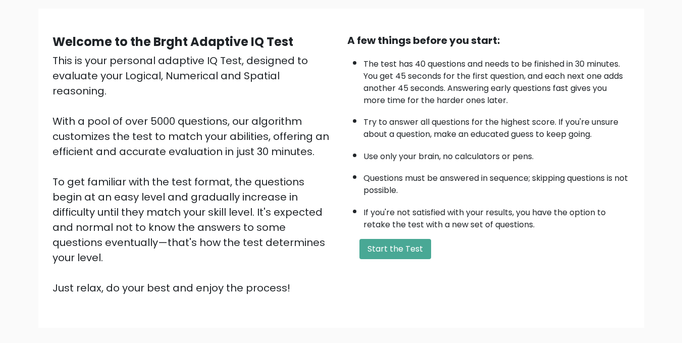
scroll to position [70, 0]
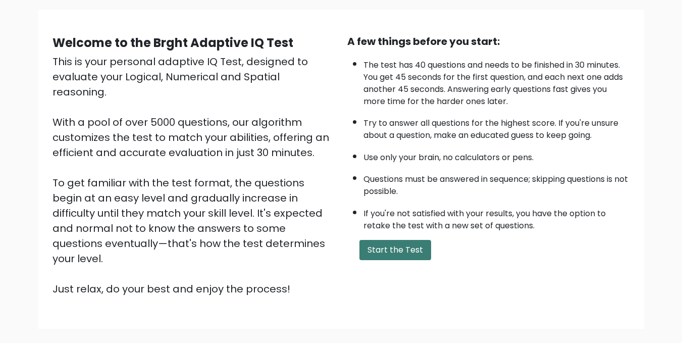
click at [380, 256] on button "Start the Test" at bounding box center [395, 250] width 72 height 20
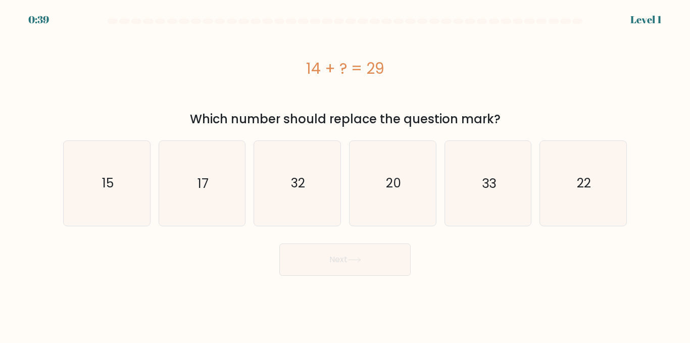
drag, startPoint x: 306, startPoint y: 67, endPoint x: 428, endPoint y: 50, distance: 122.3
click at [428, 50] on div "14 + ? = 29" at bounding box center [344, 68] width 563 height 81
copy div "14 + ? = 29"
click at [116, 182] on icon "15" at bounding box center [107, 183] width 84 height 84
click at [345, 174] on input "a. 15" at bounding box center [345, 173] width 1 height 3
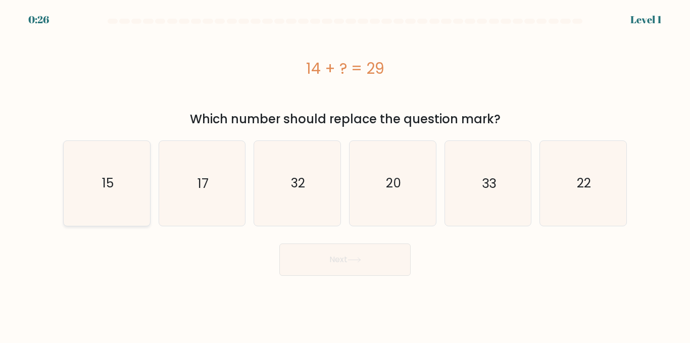
radio input "true"
click at [331, 270] on button "Next" at bounding box center [344, 259] width 131 height 32
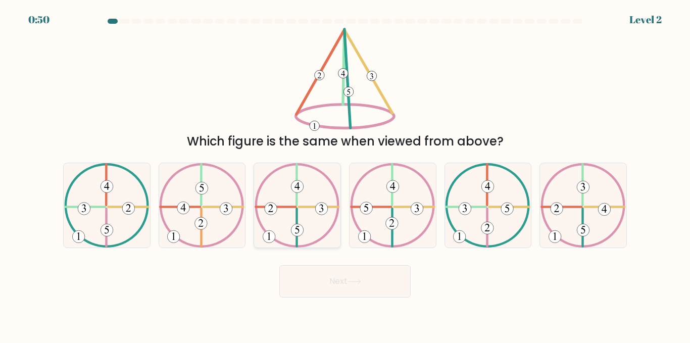
drag, startPoint x: 313, startPoint y: 209, endPoint x: 298, endPoint y: 214, distance: 15.8
click at [298, 214] on icon at bounding box center [296, 205] width 85 height 84
click at [345, 174] on input "c." at bounding box center [345, 173] width 1 height 3
radio input "true"
click at [315, 282] on button "Next" at bounding box center [344, 281] width 131 height 32
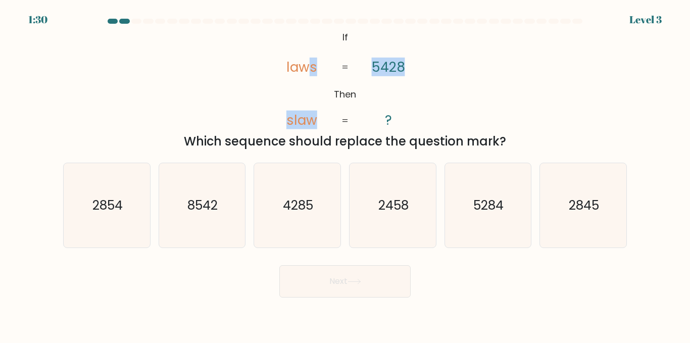
drag, startPoint x: 310, startPoint y: 32, endPoint x: 398, endPoint y: 65, distance: 93.8
click at [398, 65] on icon "@import url('https://fonts.googleapis.com/css?family=Abril+Fatface:400,100,100i…" at bounding box center [344, 79] width 167 height 103
drag, startPoint x: 333, startPoint y: 30, endPoint x: 415, endPoint y: 73, distance: 92.6
click at [415, 73] on icon "@import url('https://fonts.googleapis.com/css?family=Abril+Fatface:400,100,100i…" at bounding box center [344, 79] width 167 height 103
drag, startPoint x: 402, startPoint y: 123, endPoint x: 325, endPoint y: 33, distance: 118.5
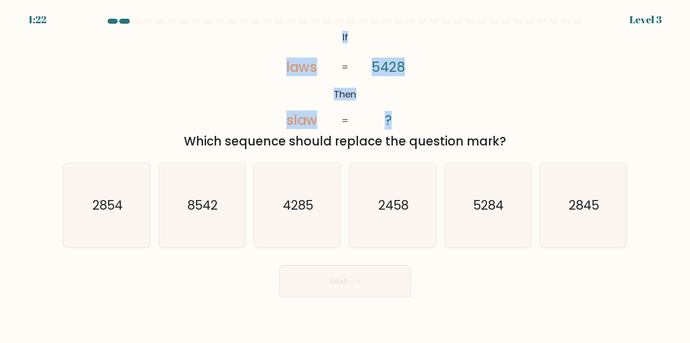
click at [325, 33] on icon "@import url('https://fonts.googleapis.com/css?family=Abril+Fatface:400,100,100i…" at bounding box center [344, 79] width 167 height 103
copy icon "If Then laws slaw 5428 ?"
click at [284, 38] on icon "@import url('https://fonts.googleapis.com/css?family=Abril+Fatface:400,100,100i…" at bounding box center [344, 79] width 167 height 103
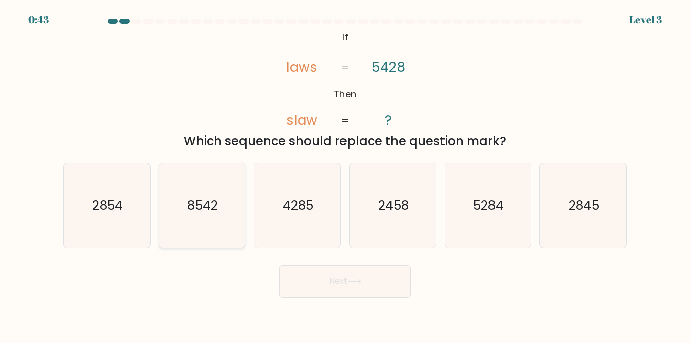
click at [229, 207] on icon "8542" at bounding box center [202, 205] width 84 height 84
click at [345, 174] on input "b. 8542" at bounding box center [345, 173] width 1 height 3
radio input "true"
click at [327, 285] on button "Next" at bounding box center [344, 281] width 131 height 32
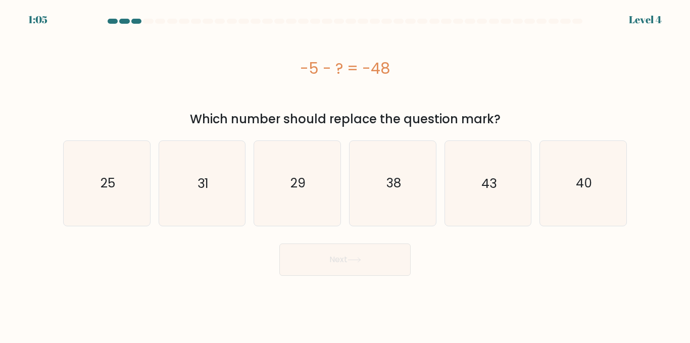
drag, startPoint x: 294, startPoint y: 61, endPoint x: 394, endPoint y: 52, distance: 99.9
click at [394, 52] on div "-5 - ? = -48" at bounding box center [344, 68] width 563 height 81
copy div "-5 - ? = -48"
click at [349, 99] on div "-5 - ? = -48" at bounding box center [344, 68] width 563 height 81
click at [494, 196] on icon "43" at bounding box center [487, 183] width 84 height 84
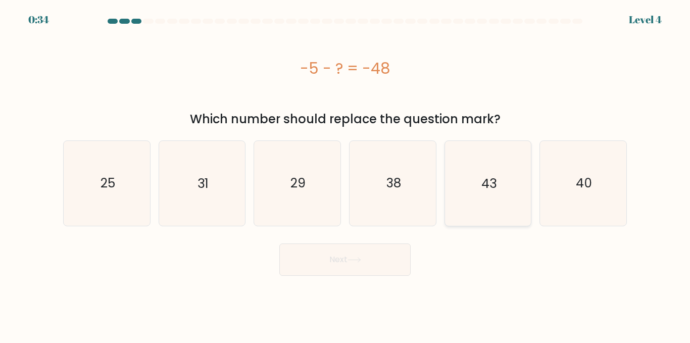
click at [345, 174] on input "e. 43" at bounding box center [345, 173] width 1 height 3
radio input "true"
click at [344, 245] on button "Next" at bounding box center [344, 259] width 131 height 32
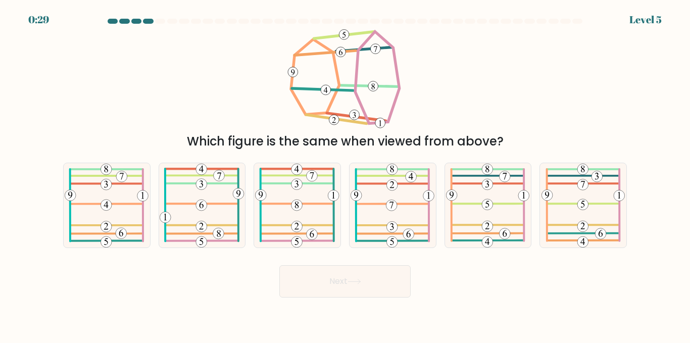
click at [341, 257] on form at bounding box center [345, 158] width 690 height 279
drag, startPoint x: 281, startPoint y: 48, endPoint x: 399, endPoint y: 110, distance: 133.7
click at [399, 110] on div "Which figure is the same when viewed from above?" at bounding box center [344, 89] width 575 height 123
drag, startPoint x: 517, startPoint y: 131, endPoint x: 379, endPoint y: 60, distance: 155.5
click at [379, 60] on div "Which figure is the same when viewed from above?" at bounding box center [344, 89] width 575 height 123
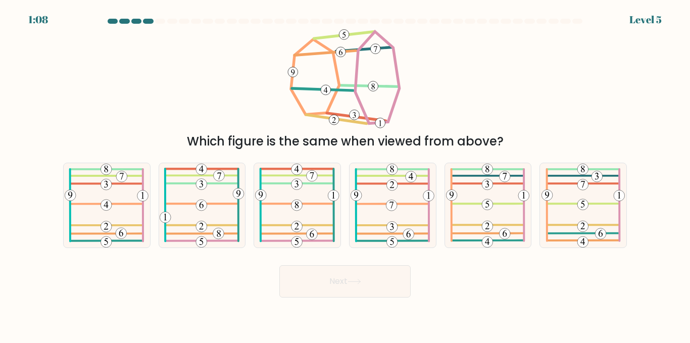
click at [432, 85] on div "Which figure is the same when viewed from above?" at bounding box center [344, 89] width 575 height 123
click at [513, 196] on icon at bounding box center [487, 205] width 83 height 84
click at [345, 174] on input "e." at bounding box center [345, 173] width 1 height 3
radio input "true"
click at [388, 280] on button "Next" at bounding box center [344, 281] width 131 height 32
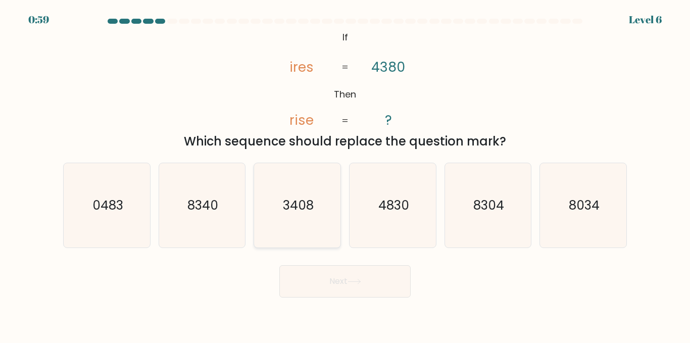
click at [305, 207] on text "3408" at bounding box center [298, 205] width 31 height 18
click at [345, 174] on input "c. 3408" at bounding box center [345, 173] width 1 height 3
radio input "true"
click at [323, 270] on button "Next" at bounding box center [344, 281] width 131 height 32
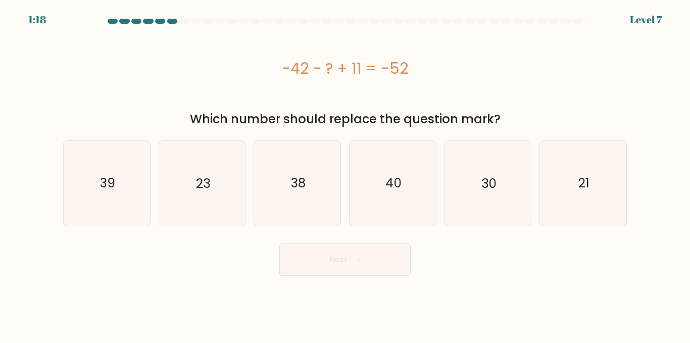
drag, startPoint x: 289, startPoint y: 65, endPoint x: 362, endPoint y: 62, distance: 73.3
click at [362, 62] on div "-42 - ? + 11 = -52" at bounding box center [344, 68] width 563 height 23
copy div "42 - ? + 11"
drag, startPoint x: 405, startPoint y: 69, endPoint x: 280, endPoint y: 55, distance: 126.0
click at [280, 55] on div "-42 - ? + 11 = -52" at bounding box center [344, 68] width 563 height 81
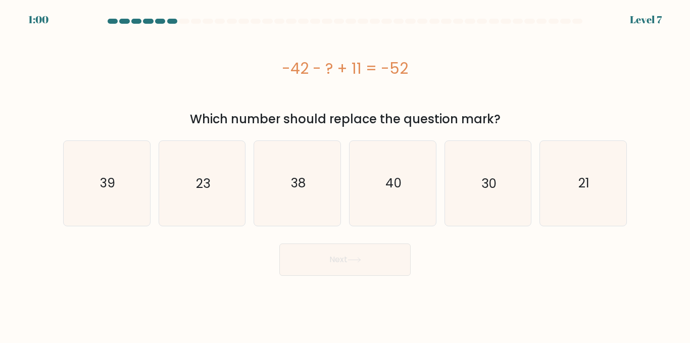
copy div "-42 - ? + 11 = -52"
click at [588, 183] on text "21" at bounding box center [583, 183] width 11 height 18
click at [345, 174] on input "f. 21" at bounding box center [345, 173] width 1 height 3
radio input "true"
click at [357, 263] on button "Next" at bounding box center [344, 259] width 131 height 32
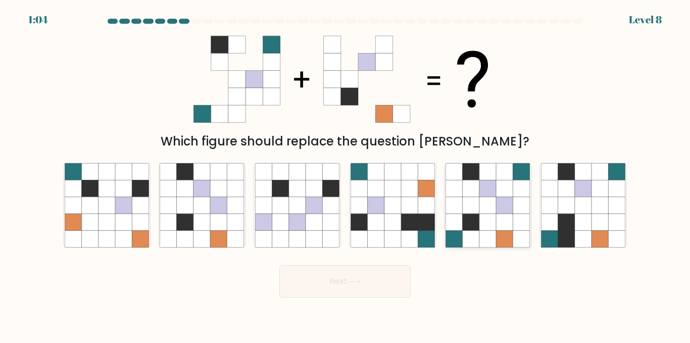
click at [504, 231] on icon at bounding box center [504, 239] width 17 height 17
click at [345, 174] on input "e." at bounding box center [345, 173] width 1 height 3
radio input "true"
click at [378, 283] on button "Next" at bounding box center [344, 281] width 131 height 32
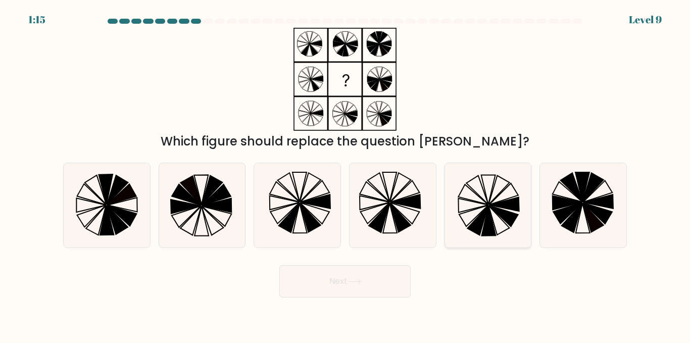
click at [473, 203] on icon at bounding box center [487, 205] width 84 height 84
click at [345, 174] on input "e." at bounding box center [345, 173] width 1 height 3
radio input "true"
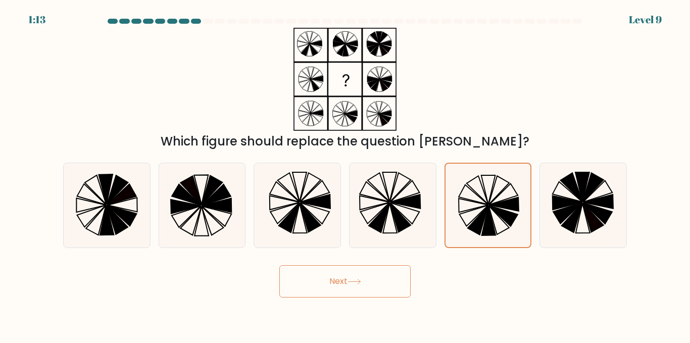
click at [365, 275] on button "Next" at bounding box center [344, 281] width 131 height 32
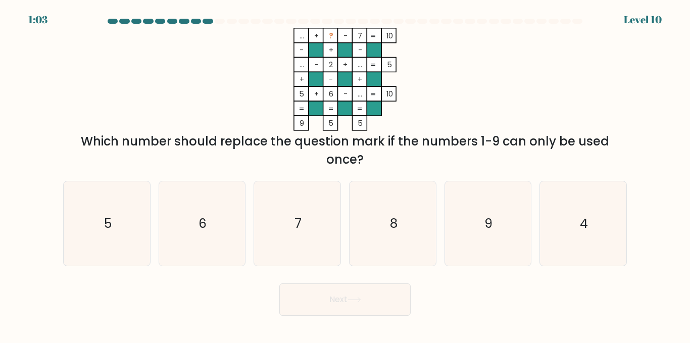
drag, startPoint x: 381, startPoint y: 118, endPoint x: 294, endPoint y: 39, distance: 117.6
click at [294, 39] on icon "... + ? - 7 10 - + - ... - 2 + ... 5 + - + 5 + 6 - ... = 10 = = = = 9 5 5 =" at bounding box center [344, 79] width 303 height 103
drag, startPoint x: 367, startPoint y: 155, endPoint x: 295, endPoint y: 40, distance: 135.9
click at [295, 40] on div "... + ? - 7 10 - + - ... - 2 + ... 5 + - + 5 + 6 - ... = 10 = = = = 9 5 5 = Whi…" at bounding box center [344, 98] width 575 height 141
copy div "... + ? - 7 10 - + - ... - 2 + ... 5 + - + 5 + 6 - ... = 10 = = = = 9 5 5 = Whi…"
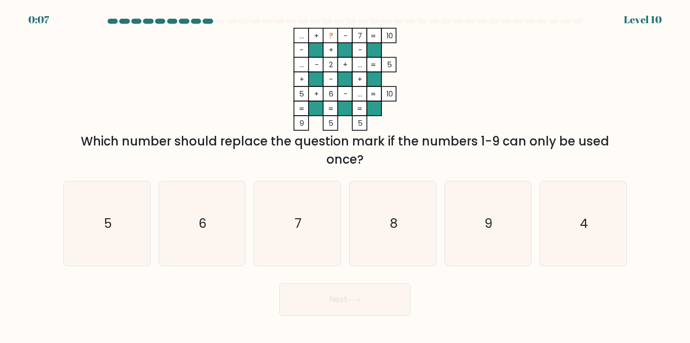
click at [426, 99] on icon "... + ? - 7 10 - + - ... - 2 + ... 5 + - + 5 + 6 - ... = 10 = = = = 9 5 5 =" at bounding box center [344, 79] width 303 height 103
click at [381, 207] on icon "8" at bounding box center [392, 223] width 84 height 84
click at [345, 174] on input "d. 8" at bounding box center [345, 173] width 1 height 3
radio input "true"
click at [379, 301] on button "Next" at bounding box center [344, 299] width 131 height 32
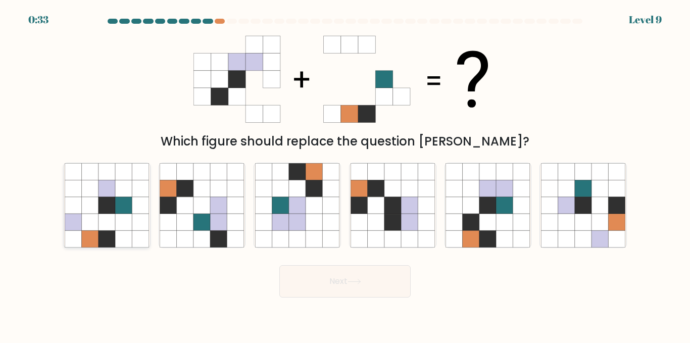
click at [101, 226] on icon at bounding box center [106, 222] width 17 height 17
click at [345, 174] on input "a." at bounding box center [345, 173] width 1 height 3
radio input "true"
click at [446, 209] on icon at bounding box center [454, 205] width 17 height 17
click at [345, 174] on input "e." at bounding box center [345, 173] width 1 height 3
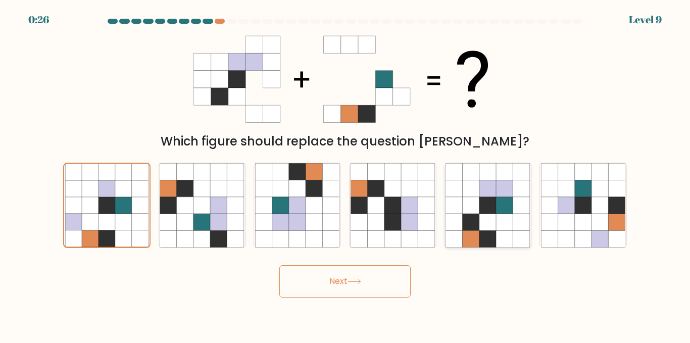
radio input "true"
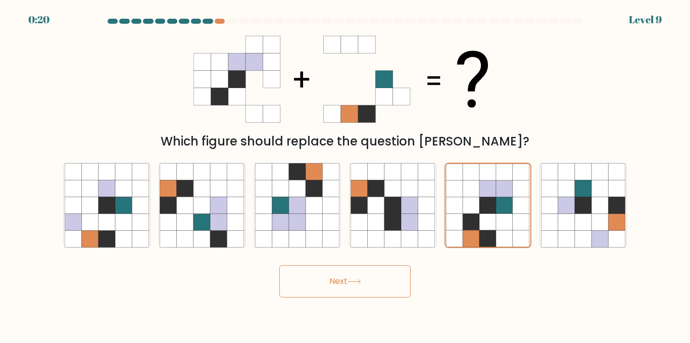
click at [365, 280] on button "Next" at bounding box center [344, 281] width 131 height 32
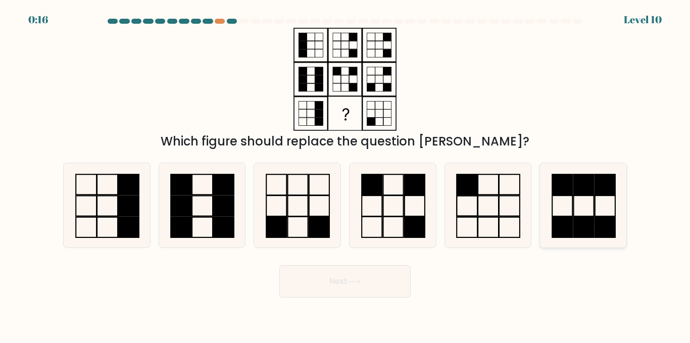
click at [556, 208] on icon at bounding box center [583, 205] width 84 height 84
click at [345, 174] on input "f." at bounding box center [345, 173] width 1 height 3
radio input "true"
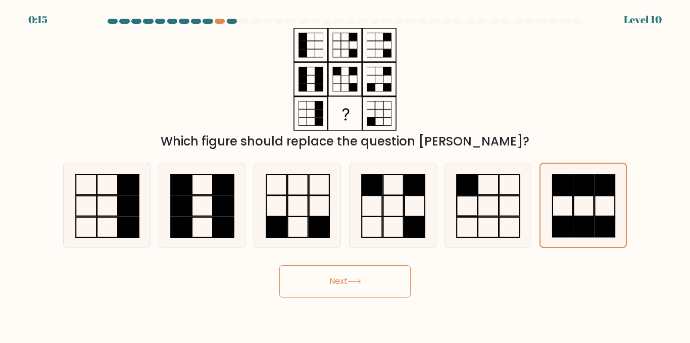
click at [365, 271] on button "Next" at bounding box center [344, 281] width 131 height 32
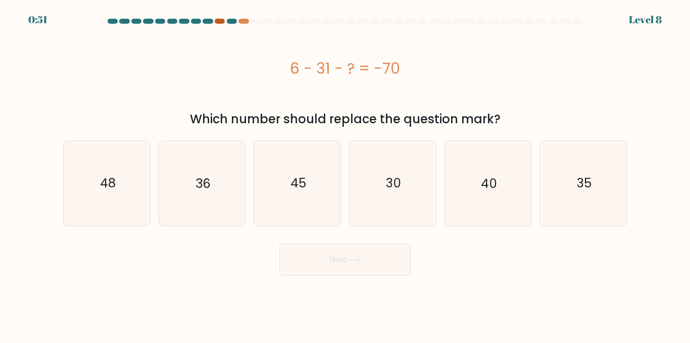
click at [222, 21] on div at bounding box center [220, 21] width 10 height 5
click at [242, 22] on div at bounding box center [243, 21] width 10 height 5
drag, startPoint x: 406, startPoint y: 68, endPoint x: 294, endPoint y: 71, distance: 112.1
click at [294, 71] on div "6 - 31 - ? = -70" at bounding box center [344, 68] width 563 height 23
copy div "6 - 31 - ? = -70"
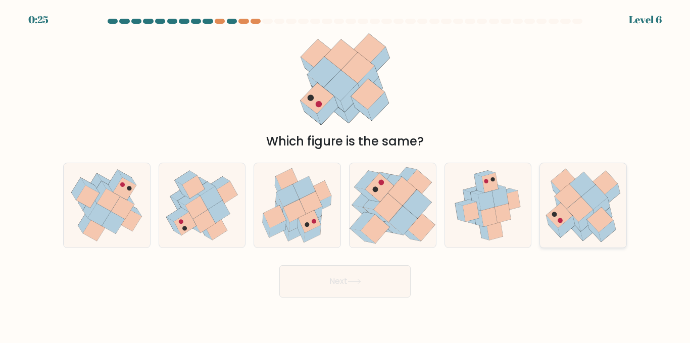
click at [579, 210] on icon at bounding box center [579, 209] width 26 height 25
click at [345, 174] on input "f." at bounding box center [345, 173] width 1 height 3
radio input "true"
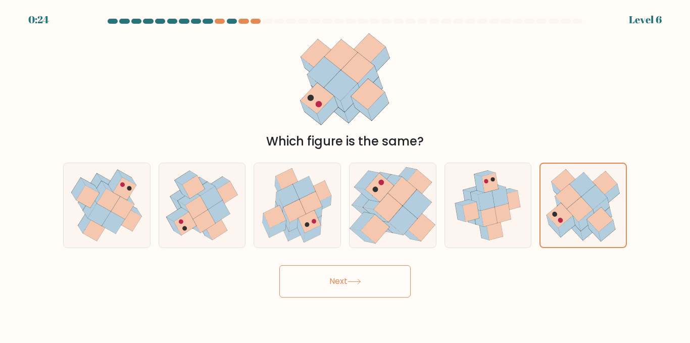
click at [402, 276] on button "Next" at bounding box center [344, 281] width 131 height 32
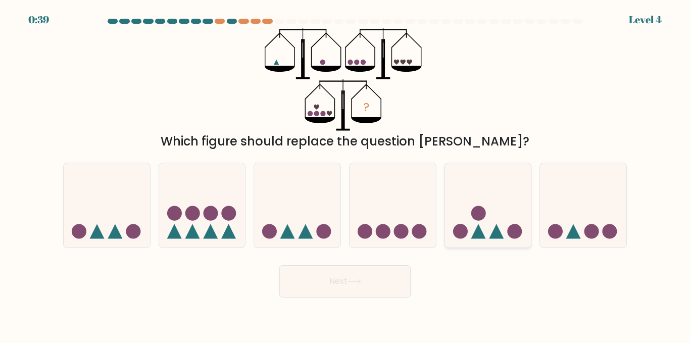
click at [489, 236] on icon at bounding box center [488, 205] width 86 height 71
click at [345, 174] on input "e." at bounding box center [345, 173] width 1 height 3
radio input "true"
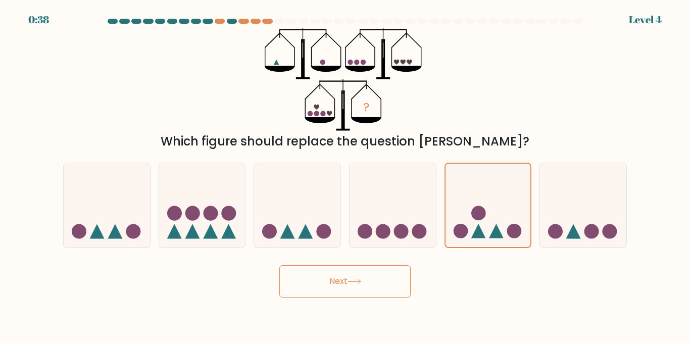
click at [384, 283] on button "Next" at bounding box center [344, 281] width 131 height 32
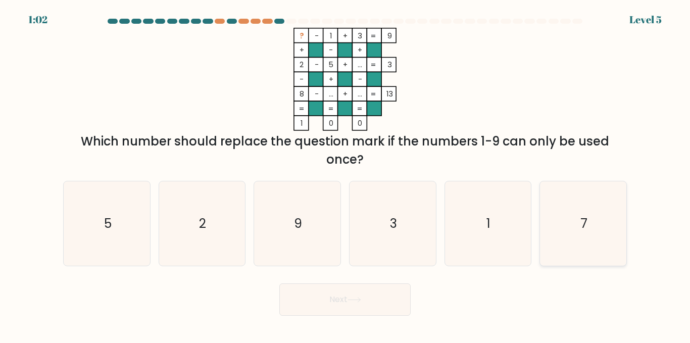
click at [581, 223] on text "7" at bounding box center [583, 224] width 7 height 18
click at [345, 174] on input "f. 7" at bounding box center [345, 173] width 1 height 3
radio input "true"
click at [380, 290] on button "Next" at bounding box center [344, 299] width 131 height 32
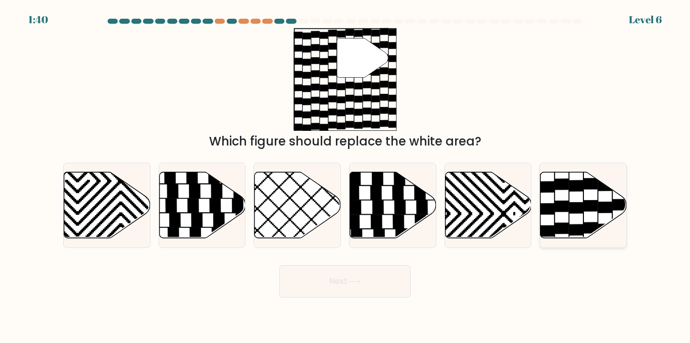
click at [563, 221] on icon at bounding box center [583, 205] width 86 height 66
click at [345, 174] on input "f." at bounding box center [345, 173] width 1 height 3
radio input "true"
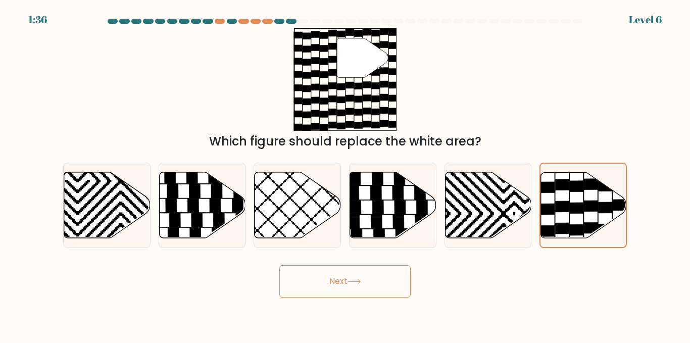
click at [375, 277] on button "Next" at bounding box center [344, 281] width 131 height 32
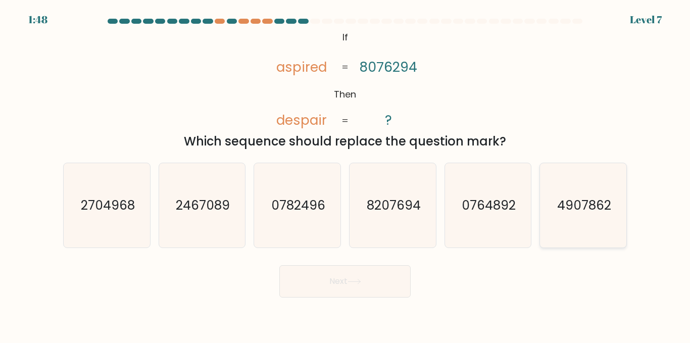
click at [575, 215] on icon "4907862" at bounding box center [583, 205] width 84 height 84
click at [345, 174] on input "f. 4907862" at bounding box center [345, 173] width 1 height 3
radio input "true"
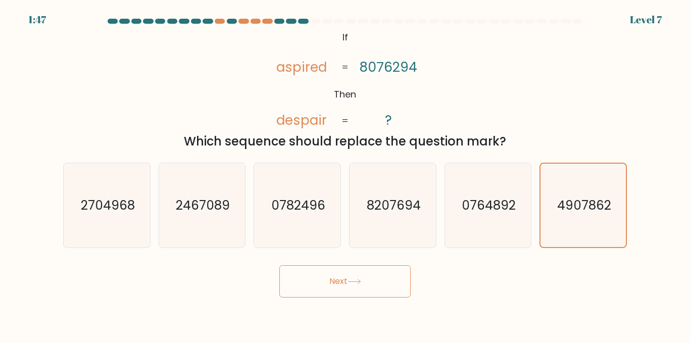
click at [359, 287] on button "Next" at bounding box center [344, 281] width 131 height 32
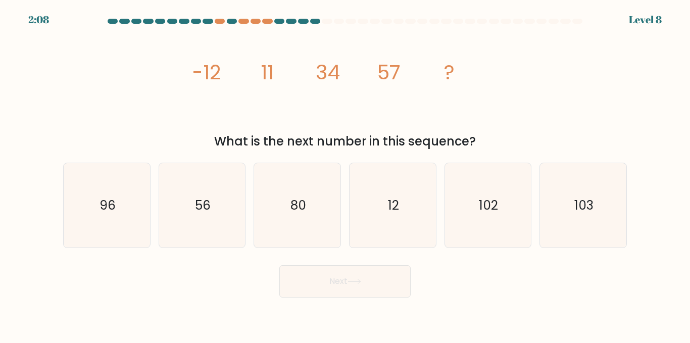
drag, startPoint x: 189, startPoint y: 66, endPoint x: 475, endPoint y: 139, distance: 295.5
click at [475, 139] on div "image/svg+xml -12 11 34 57 ? What is the next number in this sequence?" at bounding box center [344, 89] width 575 height 123
copy div "-12 11 34 57 ? What is the next number in this sequence?"
click at [297, 229] on icon "80" at bounding box center [297, 205] width 84 height 84
click at [345, 174] on input "c. 80" at bounding box center [345, 173] width 1 height 3
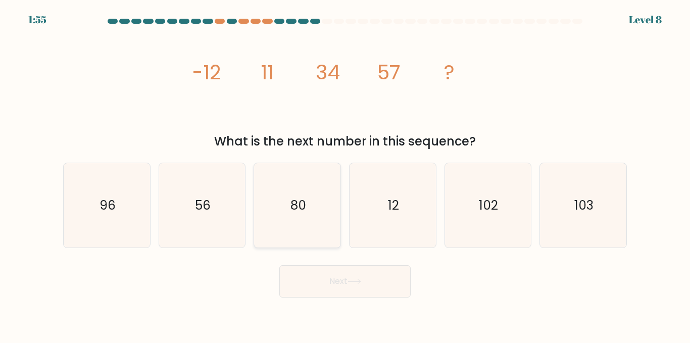
radio input "true"
click at [336, 274] on button "Next" at bounding box center [344, 281] width 131 height 32
click at [353, 284] on icon at bounding box center [354, 282] width 14 height 6
click at [481, 279] on div "Next" at bounding box center [344, 278] width 575 height 37
click at [393, 282] on button "Next" at bounding box center [344, 281] width 131 height 32
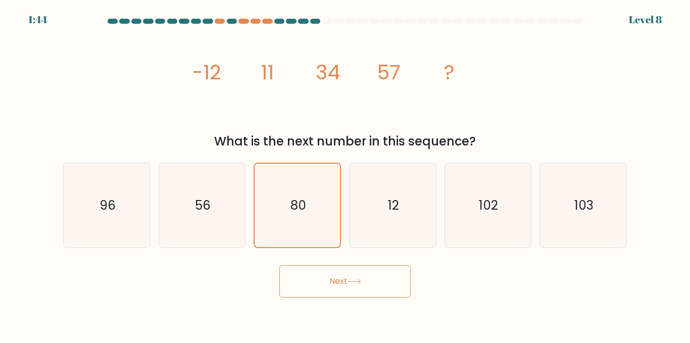
click at [334, 291] on button "Next" at bounding box center [344, 281] width 131 height 32
click at [300, 217] on icon "80" at bounding box center [296, 205] width 83 height 83
click at [345, 174] on input "c. 80" at bounding box center [345, 173] width 1 height 3
click at [320, 278] on button "Next" at bounding box center [344, 281] width 131 height 32
click at [339, 277] on button "Next" at bounding box center [344, 281] width 131 height 32
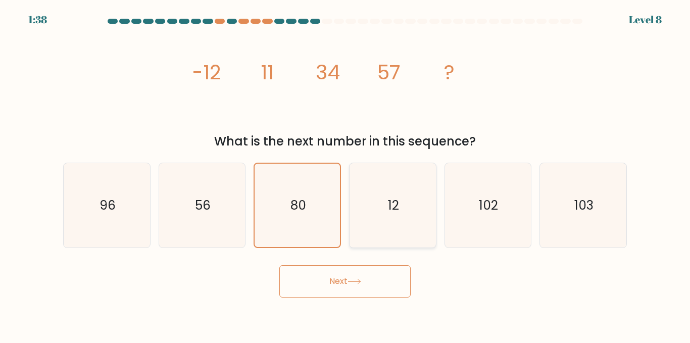
click at [367, 213] on icon "12" at bounding box center [392, 205] width 84 height 84
click at [345, 174] on input "d. 12" at bounding box center [345, 173] width 1 height 3
radio input "true"
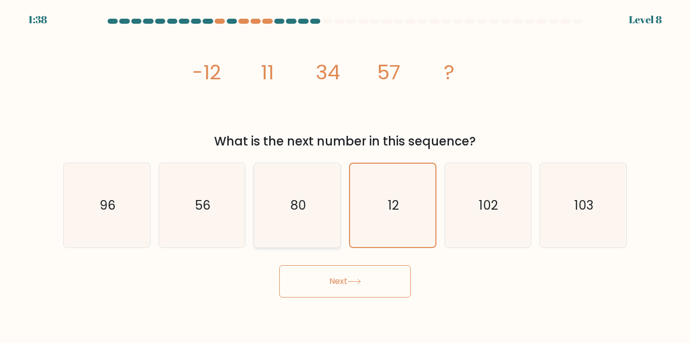
click at [305, 207] on text "80" at bounding box center [298, 205] width 16 height 18
click at [345, 174] on input "c. 80" at bounding box center [345, 173] width 1 height 3
radio input "true"
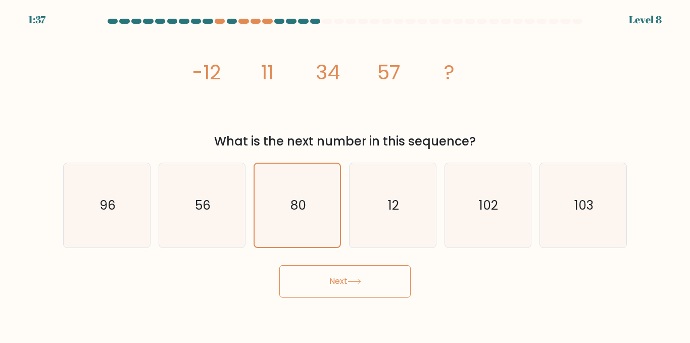
click at [345, 291] on button "Next" at bounding box center [344, 281] width 131 height 32
click at [347, 286] on button "Next" at bounding box center [344, 281] width 131 height 32
click at [279, 265] on button "Next" at bounding box center [344, 281] width 131 height 32
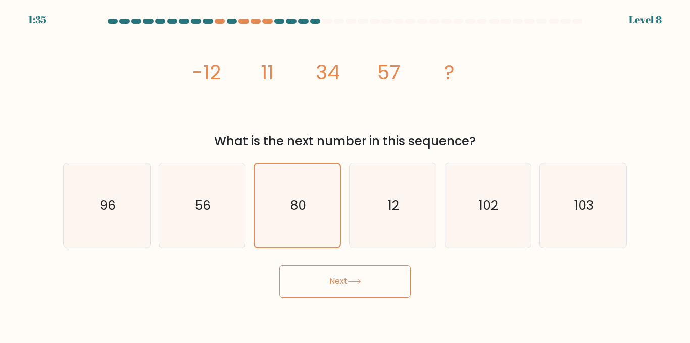
click at [279, 265] on button "Next" at bounding box center [344, 281] width 131 height 32
click at [242, 213] on icon "56" at bounding box center [202, 205] width 84 height 84
click at [345, 174] on input "b. 56" at bounding box center [345, 173] width 1 height 3
radio input "true"
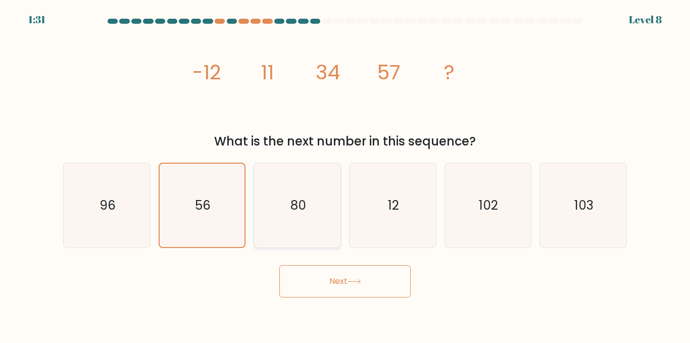
click at [309, 192] on icon "80" at bounding box center [297, 205] width 84 height 84
click at [345, 174] on input "c. 80" at bounding box center [345, 173] width 1 height 3
radio input "true"
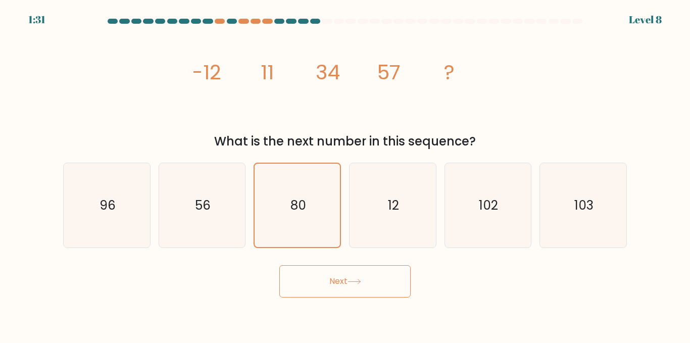
click at [343, 284] on button "Next" at bounding box center [344, 281] width 131 height 32
click at [336, 280] on button "Next" at bounding box center [344, 281] width 131 height 32
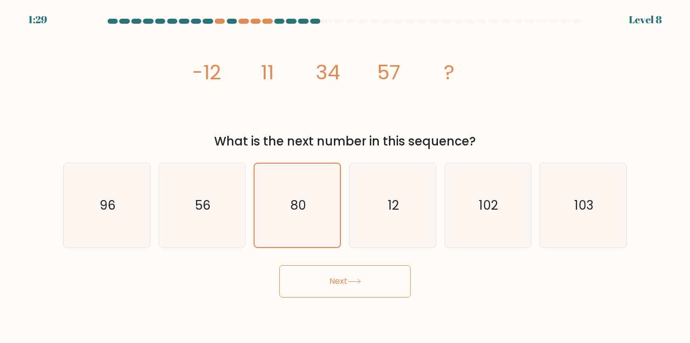
click at [336, 280] on button "Next" at bounding box center [344, 281] width 131 height 32
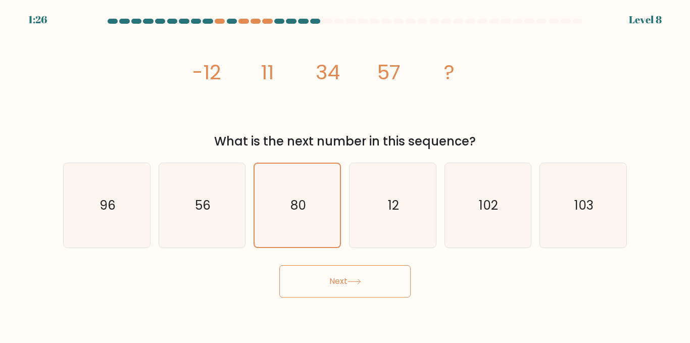
click at [279, 265] on button "Next" at bounding box center [344, 281] width 131 height 32
click at [215, 212] on icon "56" at bounding box center [202, 205] width 84 height 84
click at [345, 174] on input "b. 56" at bounding box center [345, 173] width 1 height 3
radio input "true"
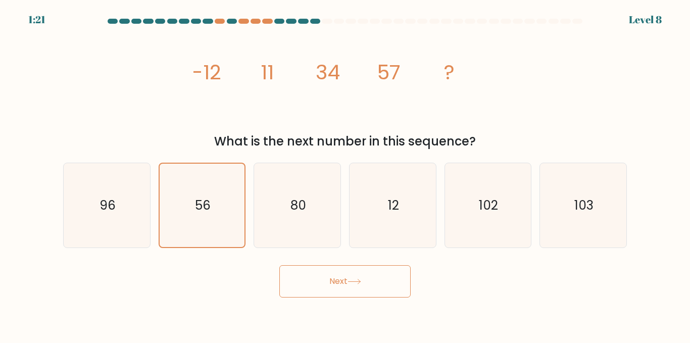
click at [316, 290] on button "Next" at bounding box center [344, 281] width 131 height 32
click at [313, 227] on icon "80" at bounding box center [297, 205] width 84 height 84
click at [345, 174] on input "c. 80" at bounding box center [345, 173] width 1 height 3
radio input "true"
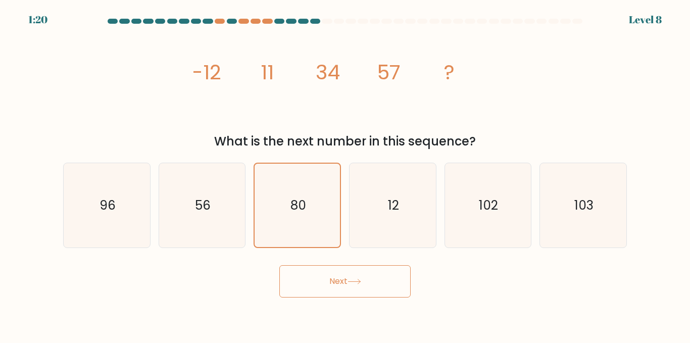
click at [335, 275] on button "Next" at bounding box center [344, 281] width 131 height 32
click at [359, 280] on icon at bounding box center [354, 282] width 14 height 6
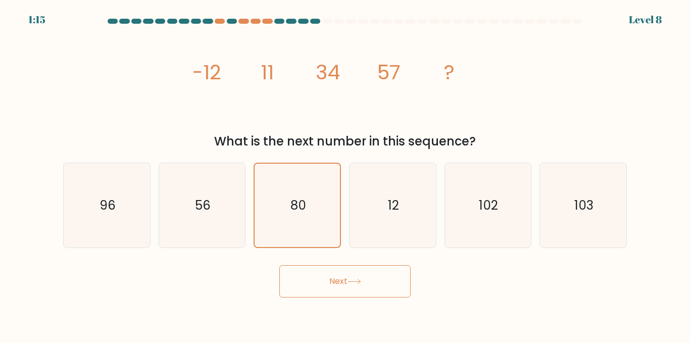
click at [279, 265] on button "Next" at bounding box center [344, 281] width 131 height 32
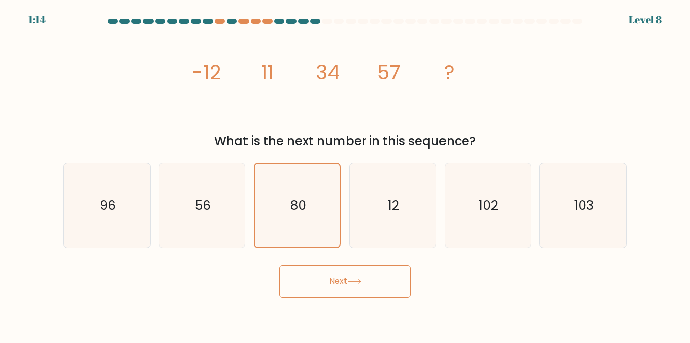
click at [279, 265] on button "Next" at bounding box center [344, 281] width 131 height 32
click at [356, 281] on icon at bounding box center [354, 282] width 14 height 6
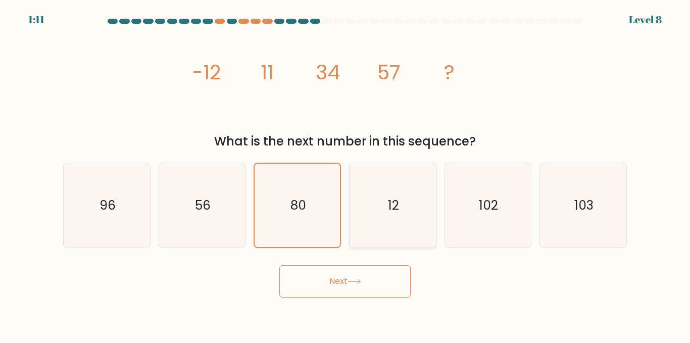
click at [381, 206] on icon "12" at bounding box center [392, 205] width 84 height 84
click at [345, 174] on input "d. 12" at bounding box center [345, 173] width 1 height 3
radio input "true"
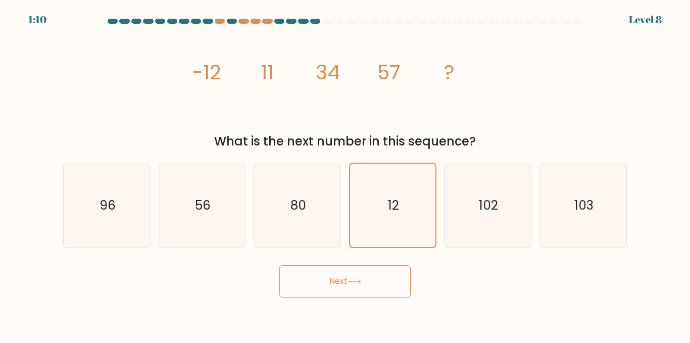
click at [368, 293] on button "Next" at bounding box center [344, 281] width 131 height 32
click at [307, 208] on icon "80" at bounding box center [297, 205] width 84 height 84
click at [345, 174] on input "c. 80" at bounding box center [345, 173] width 1 height 3
radio input "true"
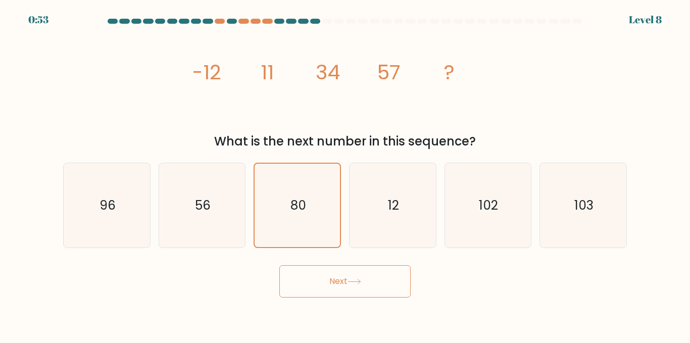
click at [319, 274] on button "Next" at bounding box center [344, 281] width 131 height 32
click at [320, 272] on button "Next" at bounding box center [344, 281] width 131 height 32
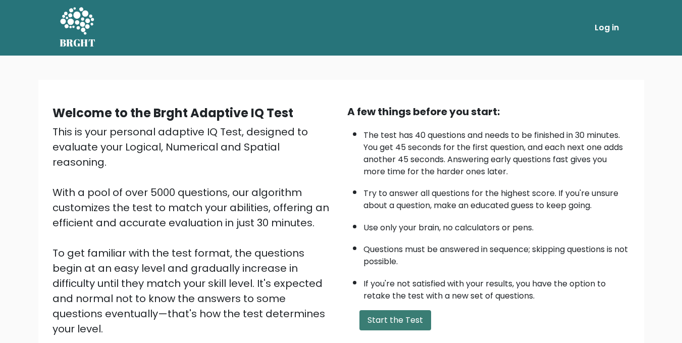
click at [394, 322] on button "Start the Test" at bounding box center [395, 320] width 72 height 20
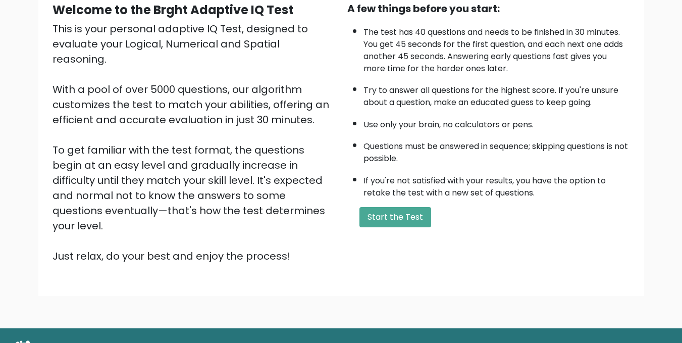
scroll to position [103, 0]
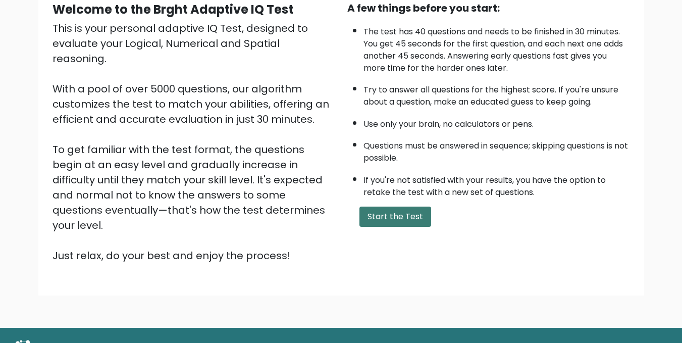
click at [388, 219] on button "Start the Test" at bounding box center [395, 216] width 72 height 20
click at [390, 246] on div "Welcome to the Brght Adaptive IQ Test This is your personal adaptive IQ Test, d…" at bounding box center [341, 135] width 594 height 287
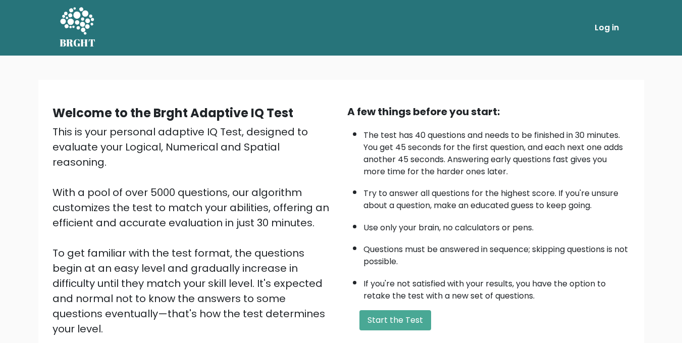
scroll to position [120, 0]
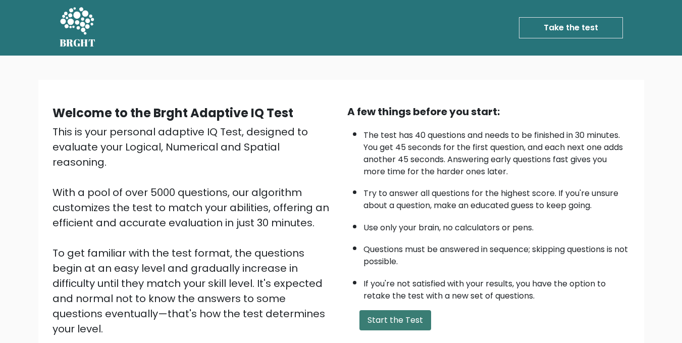
click at [390, 329] on button "Start the Test" at bounding box center [395, 320] width 72 height 20
